Goal: Task Accomplishment & Management: Use online tool/utility

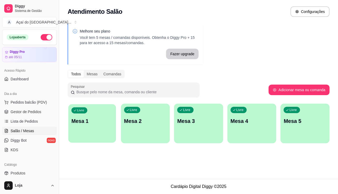
click at [100, 126] on div "Livre Mesa 1" at bounding box center [92, 120] width 48 height 32
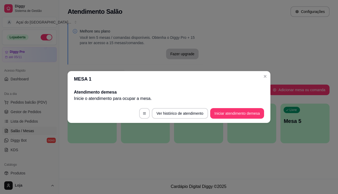
click at [222, 118] on button "Iniciar atendimento de mesa" at bounding box center [237, 113] width 54 height 11
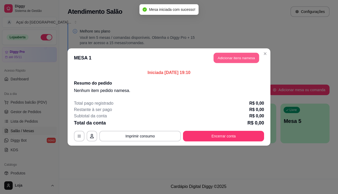
click at [226, 57] on button "Adicionar itens na mesa" at bounding box center [236, 58] width 45 height 10
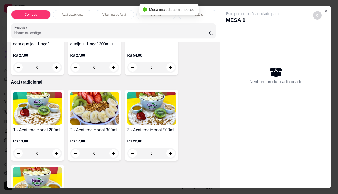
scroll to position [132, 0]
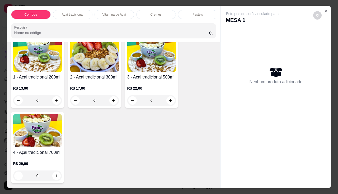
click at [79, 78] on h4 "2 - Açai tradicional 300ml" at bounding box center [94, 77] width 49 height 6
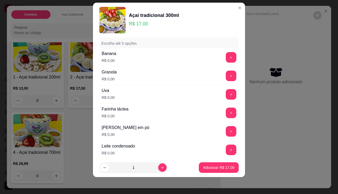
scroll to position [185, 0]
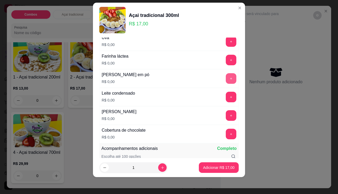
click at [226, 77] on button "+" at bounding box center [231, 78] width 11 height 11
click at [226, 99] on button "+" at bounding box center [231, 97] width 11 height 11
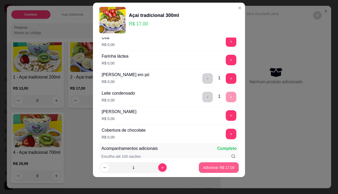
click at [224, 165] on p "Adicionar R$ 17,00" at bounding box center [218, 167] width 31 height 5
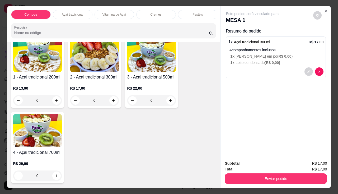
click at [105, 69] on img at bounding box center [94, 55] width 49 height 33
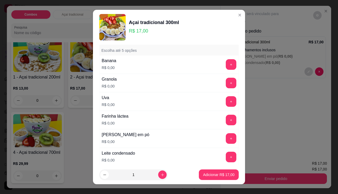
scroll to position [106, 0]
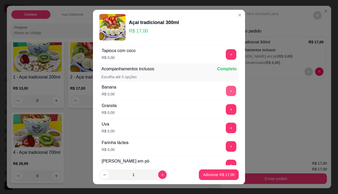
click at [226, 88] on button "+" at bounding box center [231, 91] width 10 height 10
click at [226, 109] on button "+" at bounding box center [231, 109] width 11 height 11
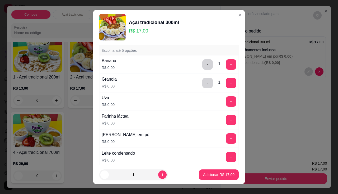
scroll to position [185, 0]
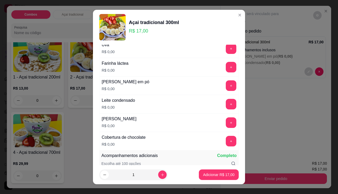
click at [226, 122] on button "+" at bounding box center [231, 122] width 11 height 11
click at [216, 172] on p "Adicionar R$ 17,00" at bounding box center [218, 174] width 31 height 5
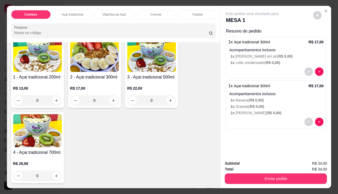
click at [98, 80] on h4 "2 - Açai tradicional 300ml" at bounding box center [94, 77] width 49 height 6
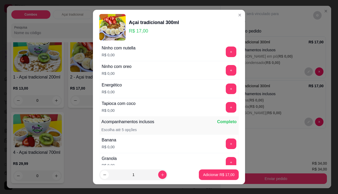
scroll to position [79, 0]
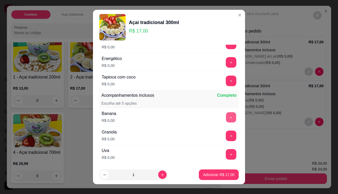
click at [226, 117] on button "+" at bounding box center [231, 117] width 10 height 10
click at [226, 134] on button "+" at bounding box center [231, 135] width 10 height 10
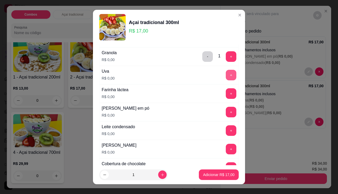
scroll to position [185, 0]
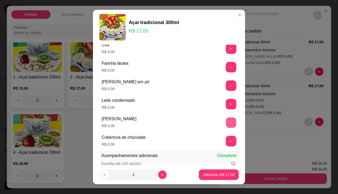
click at [226, 125] on button "+" at bounding box center [231, 122] width 10 height 10
click at [220, 171] on button "Adicionar R$ 17,00" at bounding box center [218, 174] width 39 height 10
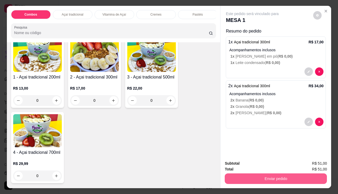
click at [269, 173] on button "Enviar pedido" at bounding box center [276, 178] width 102 height 11
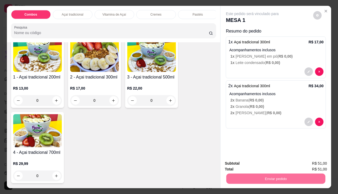
click at [308, 162] on button "Enviar pedido" at bounding box center [313, 164] width 30 height 10
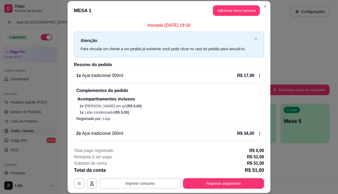
click at [122, 188] on button "Imprimir consumo" at bounding box center [140, 183] width 82 height 11
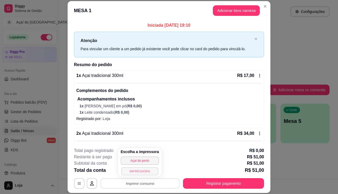
click at [136, 175] on button "IMPRESSORA" at bounding box center [139, 171] width 37 height 8
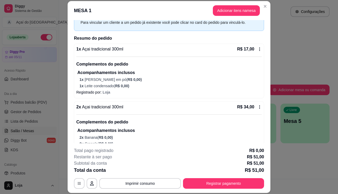
scroll to position [48, 0]
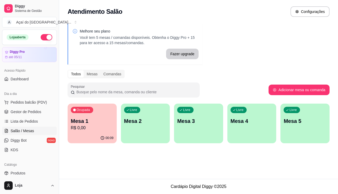
click at [94, 137] on div "00:09" at bounding box center [92, 138] width 49 height 10
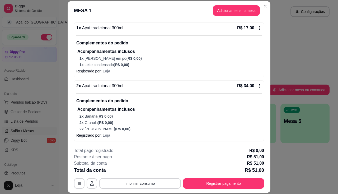
scroll to position [0, 0]
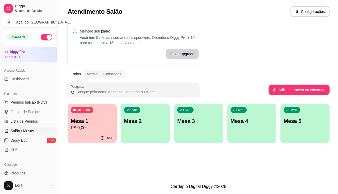
click at [96, 129] on p "R$ 0,00" at bounding box center [92, 128] width 43 height 6
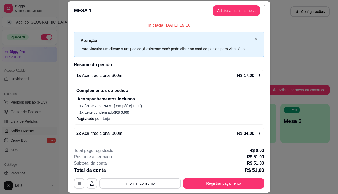
scroll to position [48, 0]
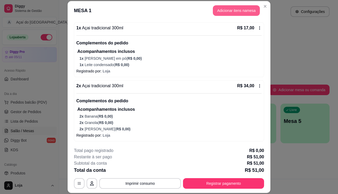
click at [240, 18] on header "MESA 1 Adicionar itens na mesa" at bounding box center [169, 10] width 203 height 19
click at [240, 13] on button "Adicionar itens na mesa" at bounding box center [236, 10] width 45 height 10
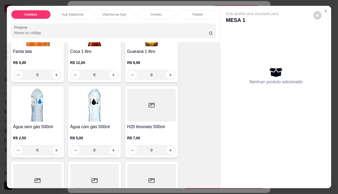
scroll to position [1425, 0]
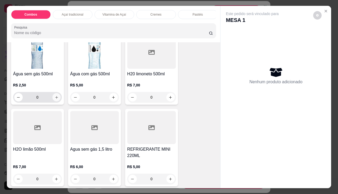
click at [55, 98] on icon "increase-product-quantity" at bounding box center [56, 97] width 4 height 4
type input "1"
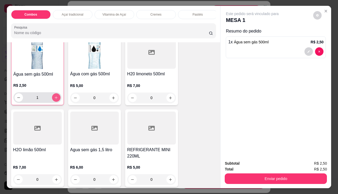
scroll to position [1426, 0]
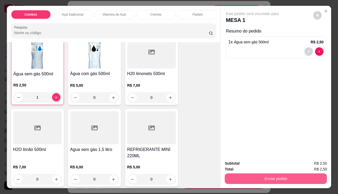
click at [305, 176] on button "Enviar pedido" at bounding box center [276, 178] width 102 height 11
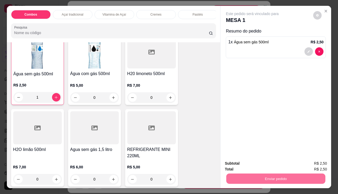
click at [315, 164] on button "Enviar pedido" at bounding box center [313, 164] width 30 height 10
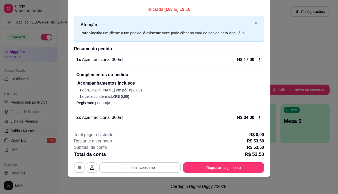
scroll to position [0, 0]
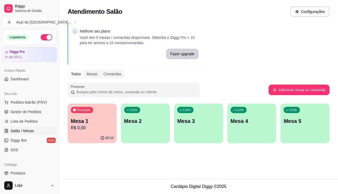
click at [164, 126] on div "Livre Mesa 2" at bounding box center [145, 119] width 49 height 33
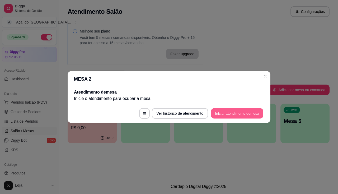
click at [257, 113] on button "Iniciar atendimento de mesa" at bounding box center [237, 113] width 52 height 10
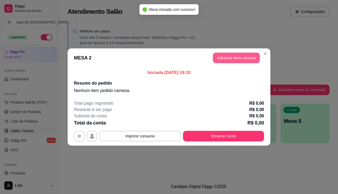
click at [241, 60] on button "Adicionar itens na mesa" at bounding box center [236, 58] width 47 height 11
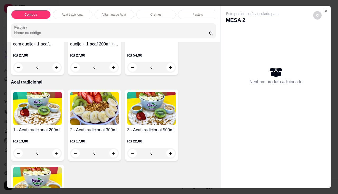
scroll to position [106, 0]
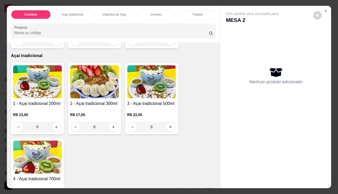
click at [55, 129] on div "0" at bounding box center [37, 126] width 49 height 11
click at [110, 130] on div "0" at bounding box center [94, 126] width 49 height 11
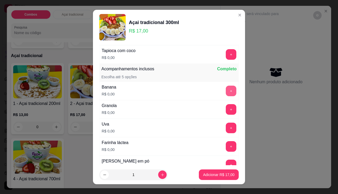
click at [226, 91] on button "+" at bounding box center [231, 91] width 11 height 11
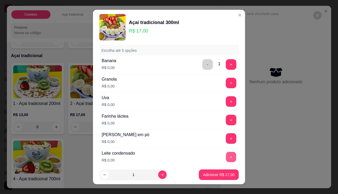
click at [226, 155] on button "+" at bounding box center [231, 157] width 10 height 10
click at [226, 103] on button "+" at bounding box center [231, 101] width 10 height 10
click at [226, 118] on button "+" at bounding box center [231, 120] width 11 height 11
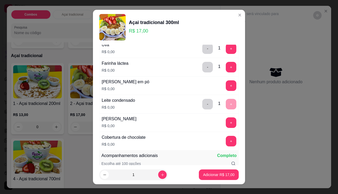
scroll to position [238, 0]
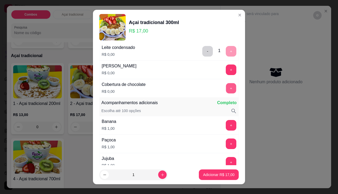
click at [226, 92] on button "+" at bounding box center [231, 88] width 10 height 10
click at [217, 172] on p "Adicionar R$ 17,00" at bounding box center [218, 174] width 31 height 5
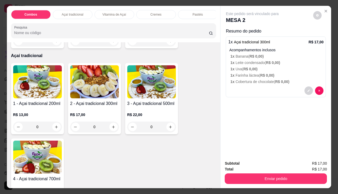
click at [55, 128] on div "0" at bounding box center [37, 126] width 49 height 11
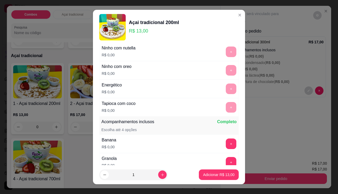
scroll to position [79, 0]
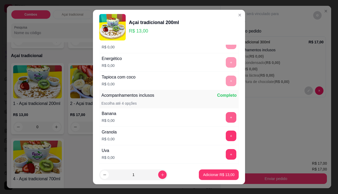
click at [226, 121] on button "+" at bounding box center [231, 117] width 11 height 11
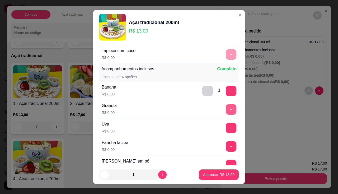
scroll to position [132, 0]
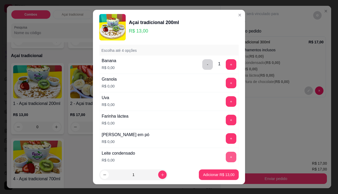
click at [226, 154] on button "+" at bounding box center [231, 157] width 11 height 11
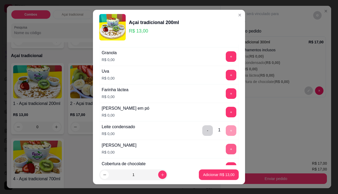
scroll to position [185, 0]
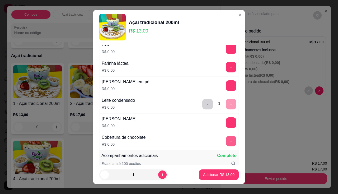
click at [226, 143] on button "+" at bounding box center [231, 141] width 10 height 10
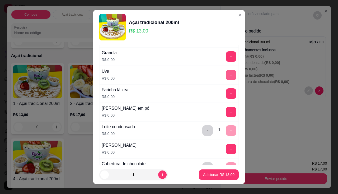
click at [226, 77] on button "+" at bounding box center [231, 75] width 11 height 11
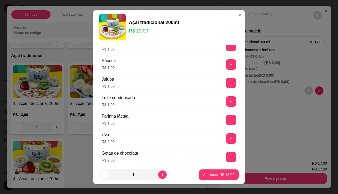
scroll to position [396, 0]
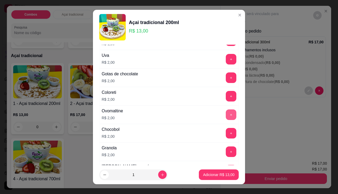
click at [226, 119] on button "+" at bounding box center [231, 114] width 11 height 11
click at [223, 175] on p "Adicionar R$ 15,00" at bounding box center [219, 174] width 31 height 5
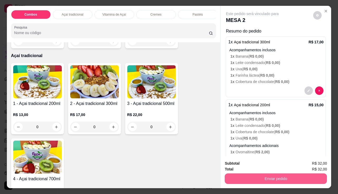
click at [257, 174] on button "Enviar pedido" at bounding box center [276, 178] width 102 height 11
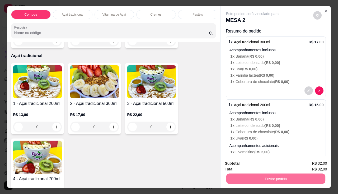
click at [311, 161] on button "Enviar pedido" at bounding box center [313, 164] width 29 height 10
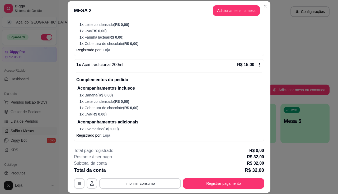
scroll to position [16, 0]
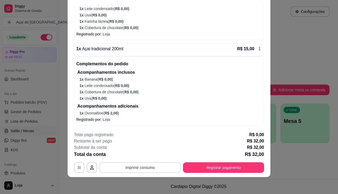
click at [138, 167] on button "Imprimir consumo" at bounding box center [140, 167] width 82 height 11
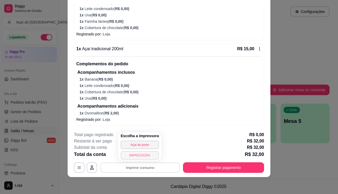
click at [143, 154] on button "IMPRESSORA" at bounding box center [140, 155] width 38 height 8
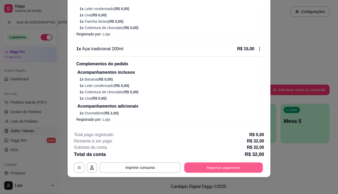
click at [208, 172] on button "Registrar pagamento" at bounding box center [223, 167] width 79 height 10
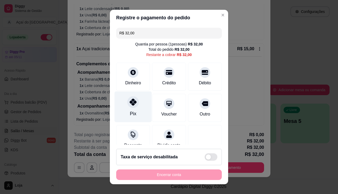
click at [132, 102] on icon at bounding box center [133, 101] width 7 height 7
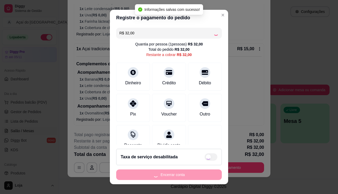
type input "R$ 0,00"
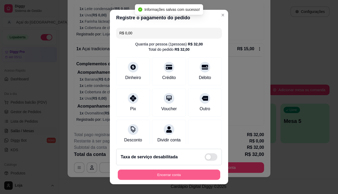
click at [191, 174] on button "Encerrar conta" at bounding box center [169, 174] width 102 height 10
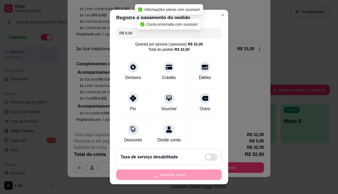
scroll to position [0, 0]
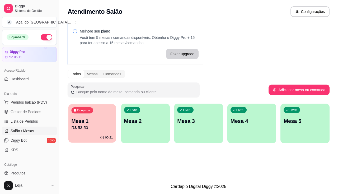
click at [93, 126] on p "R$ 53,50" at bounding box center [91, 128] width 41 height 6
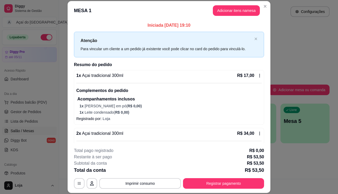
scroll to position [69, 0]
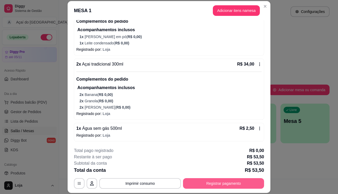
click at [209, 183] on button "Registrar pagamento" at bounding box center [223, 183] width 81 height 11
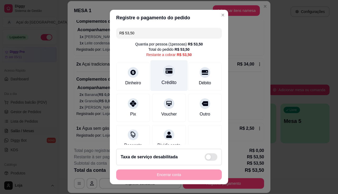
click at [167, 82] on div "Crédito" at bounding box center [169, 82] width 15 height 7
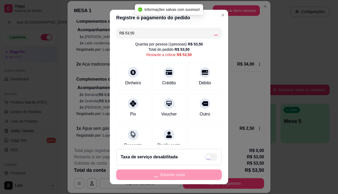
type input "R$ 0,00"
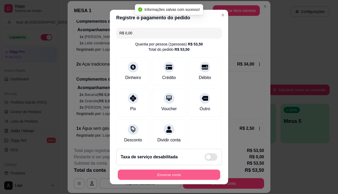
click at [182, 177] on button "Encerrar conta" at bounding box center [169, 174] width 102 height 10
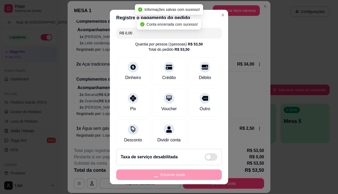
scroll to position [0, 0]
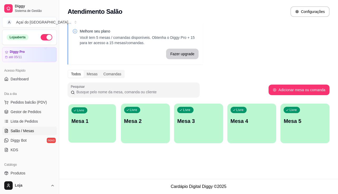
click at [107, 120] on p "Mesa 1" at bounding box center [91, 120] width 41 height 7
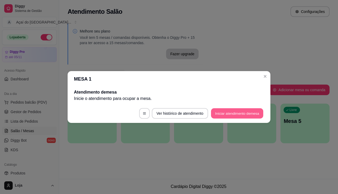
click at [214, 116] on button "Iniciar atendimento de mesa" at bounding box center [237, 113] width 52 height 10
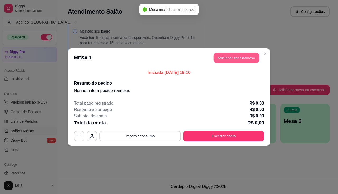
click at [240, 55] on button "Adicionar itens na mesa" at bounding box center [236, 58] width 45 height 10
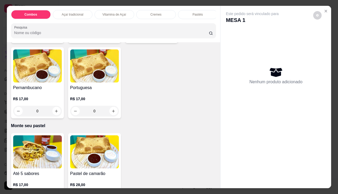
scroll to position [845, 0]
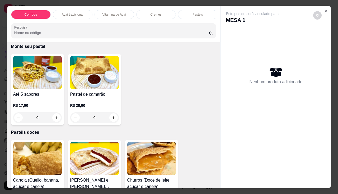
click at [31, 97] on h4 "Até 5 sabores" at bounding box center [37, 94] width 49 height 6
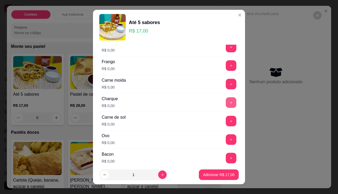
scroll to position [158, 0]
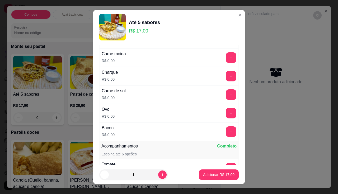
click at [227, 57] on div "+" at bounding box center [231, 57] width 15 height 11
click at [226, 59] on button "+" at bounding box center [231, 57] width 11 height 11
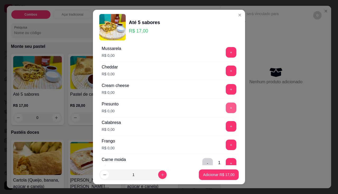
scroll to position [0, 0]
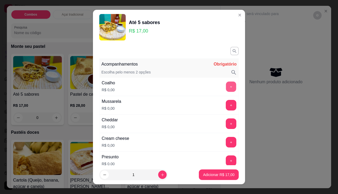
click at [226, 84] on button "+" at bounding box center [231, 86] width 10 height 10
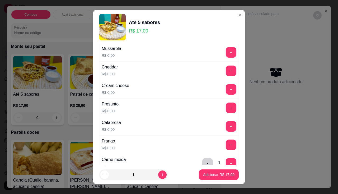
scroll to position [79, 0]
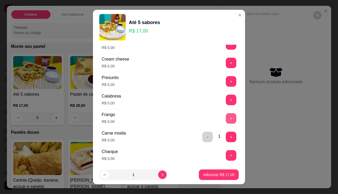
click at [226, 117] on button "+" at bounding box center [231, 118] width 11 height 11
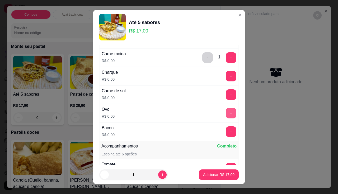
scroll to position [238, 0]
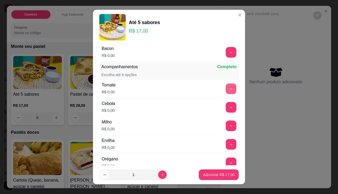
click at [226, 86] on button "+" at bounding box center [231, 88] width 11 height 11
click at [226, 126] on button "+" at bounding box center [231, 125] width 11 height 11
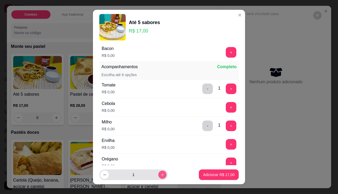
click at [159, 176] on button "increase-product-quantity" at bounding box center [162, 175] width 8 height 8
click at [159, 176] on button "increase-product-quantity" at bounding box center [162, 174] width 8 height 8
type input "5"
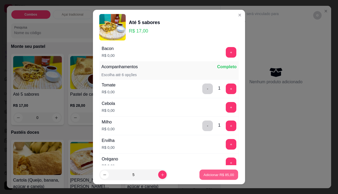
click at [204, 173] on p "Adicionar R$ 85,00" at bounding box center [219, 174] width 31 height 5
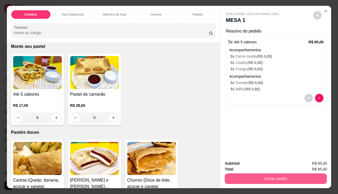
click at [255, 178] on button "Enviar pedido" at bounding box center [276, 178] width 102 height 11
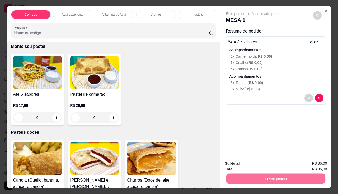
click at [310, 166] on button "Enviar pedido" at bounding box center [313, 164] width 29 height 10
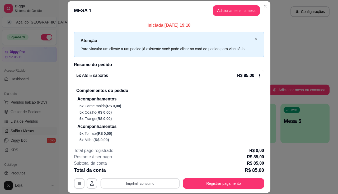
click at [142, 185] on button "Imprimir consumo" at bounding box center [140, 183] width 79 height 10
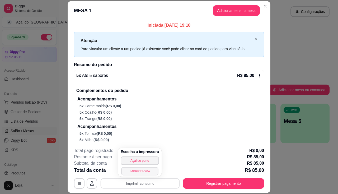
click at [142, 171] on button "IMPRESSORA" at bounding box center [139, 171] width 37 height 8
